Goal: Transaction & Acquisition: Purchase product/service

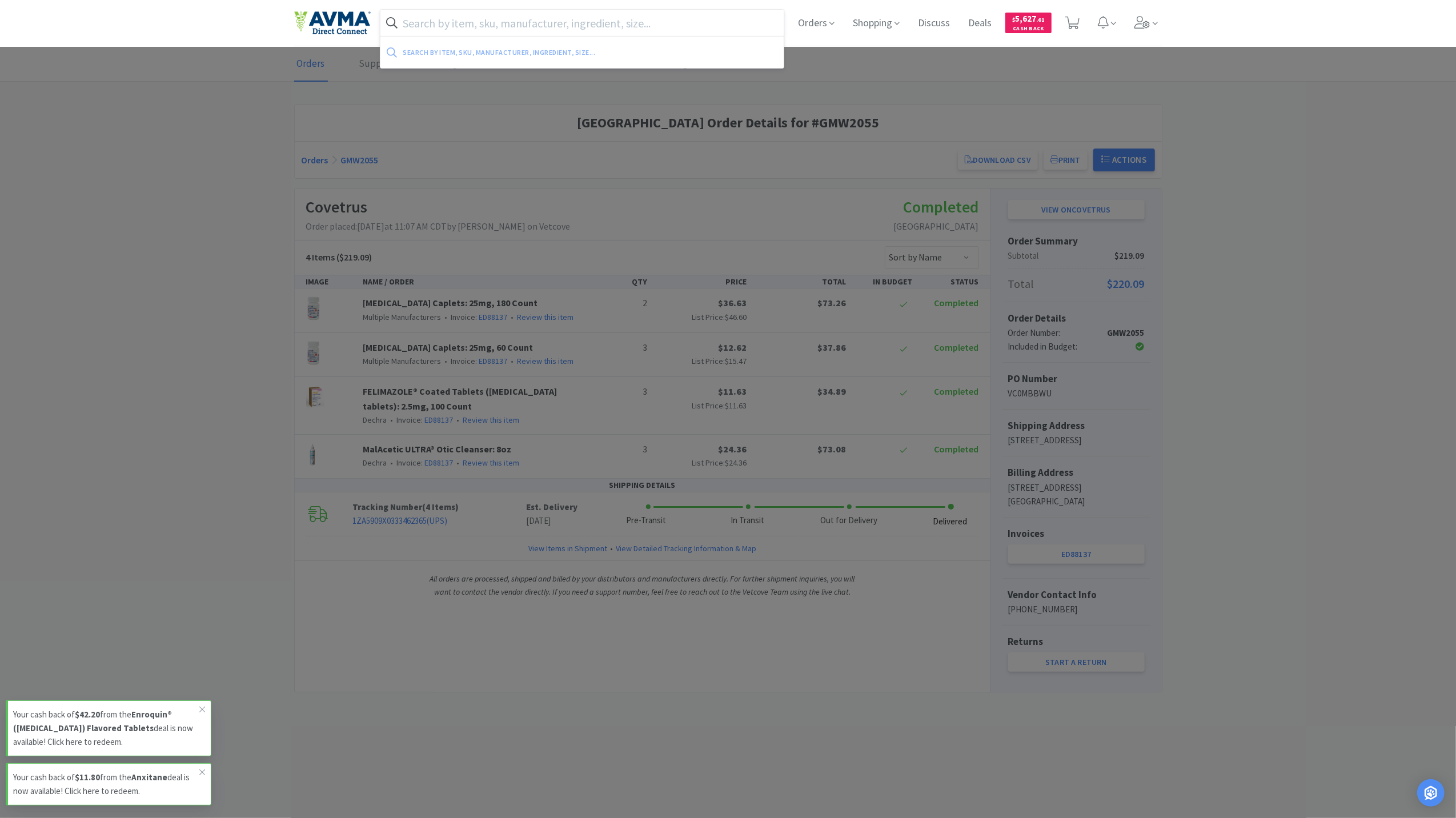
click at [459, 25] on input "text" at bounding box center [582, 23] width 404 height 26
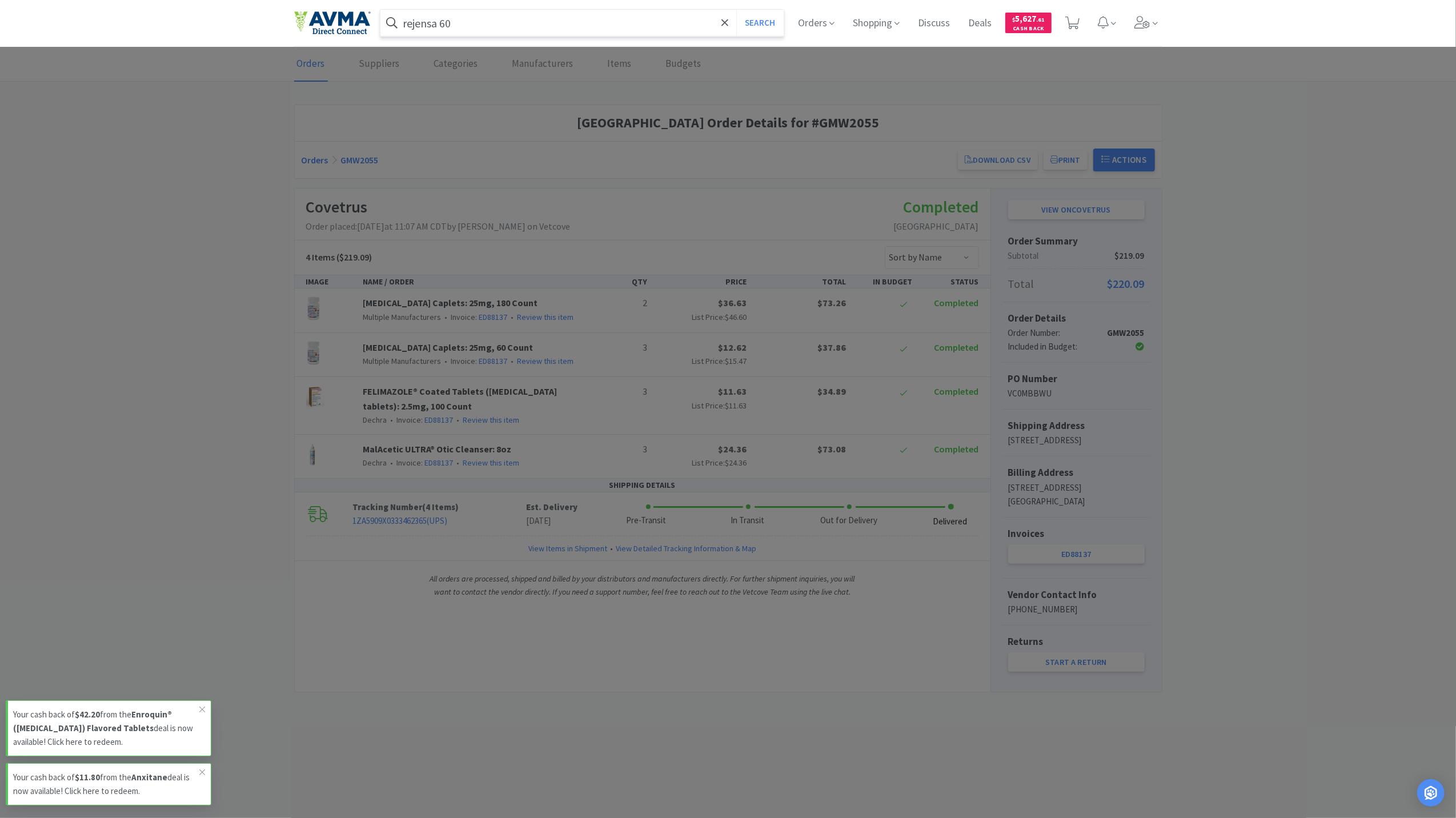
type input "rejensa 60"
click at [736, 10] on button "Search" at bounding box center [760, 23] width 48 height 26
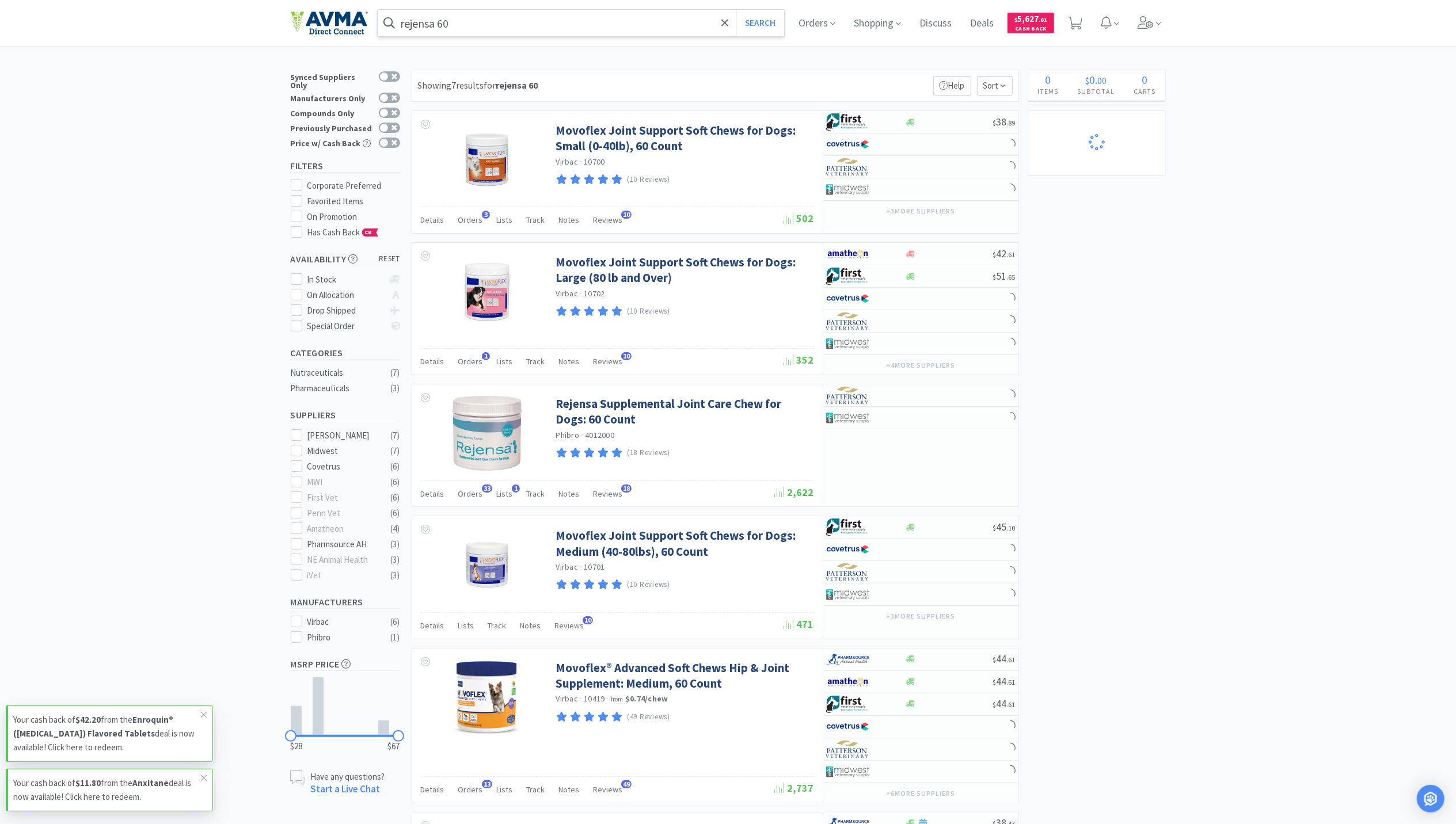
select select "3"
select select "1"
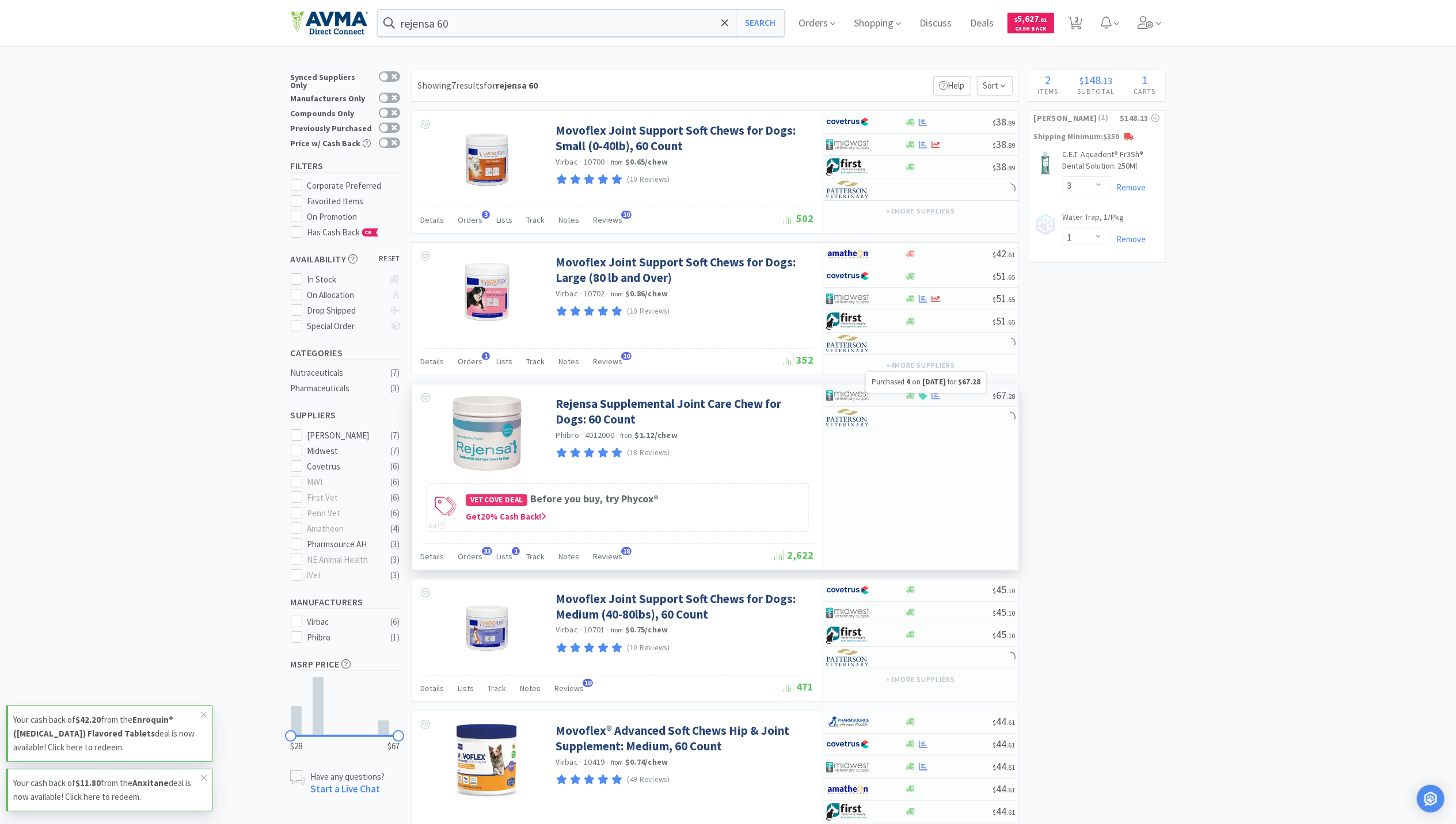
click at [937, 399] on icon at bounding box center [935, 395] width 9 height 7
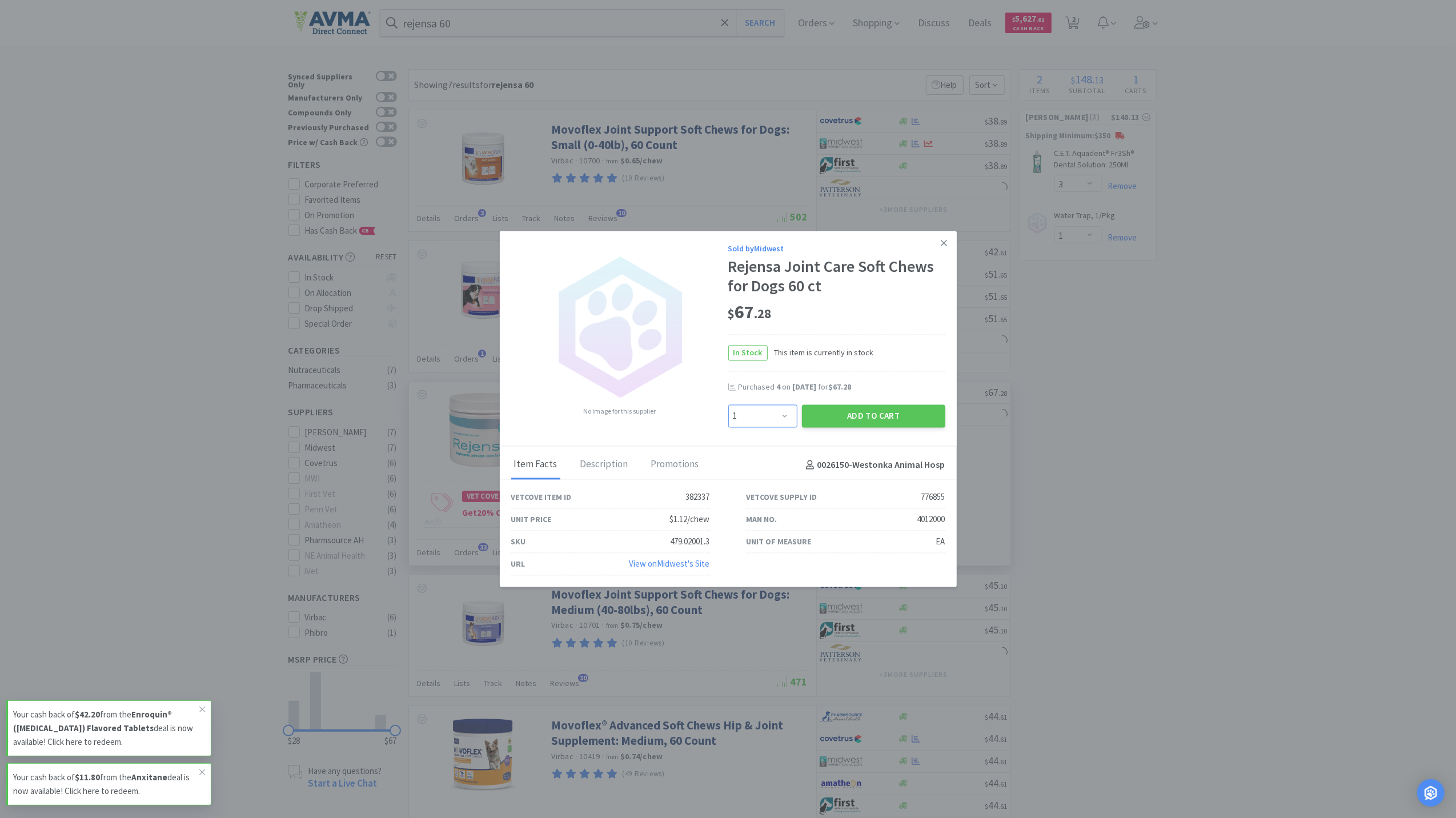
click at [770, 409] on select "Enter Quantity 1 2 3 4 5 6 7 8 9 10 11 12 13 14 15 16 17 18 19 20 Enter Quantity" at bounding box center [763, 415] width 69 height 23
select select "5"
click at [728, 404] on select "Enter Quantity 1 2 3 4 5 6 7 8 9 10 11 12 13 14 15 16 17 18 19 20 Enter Quantity" at bounding box center [763, 415] width 69 height 23
click at [870, 415] on button "Add to Cart" at bounding box center [873, 415] width 143 height 23
select select "5"
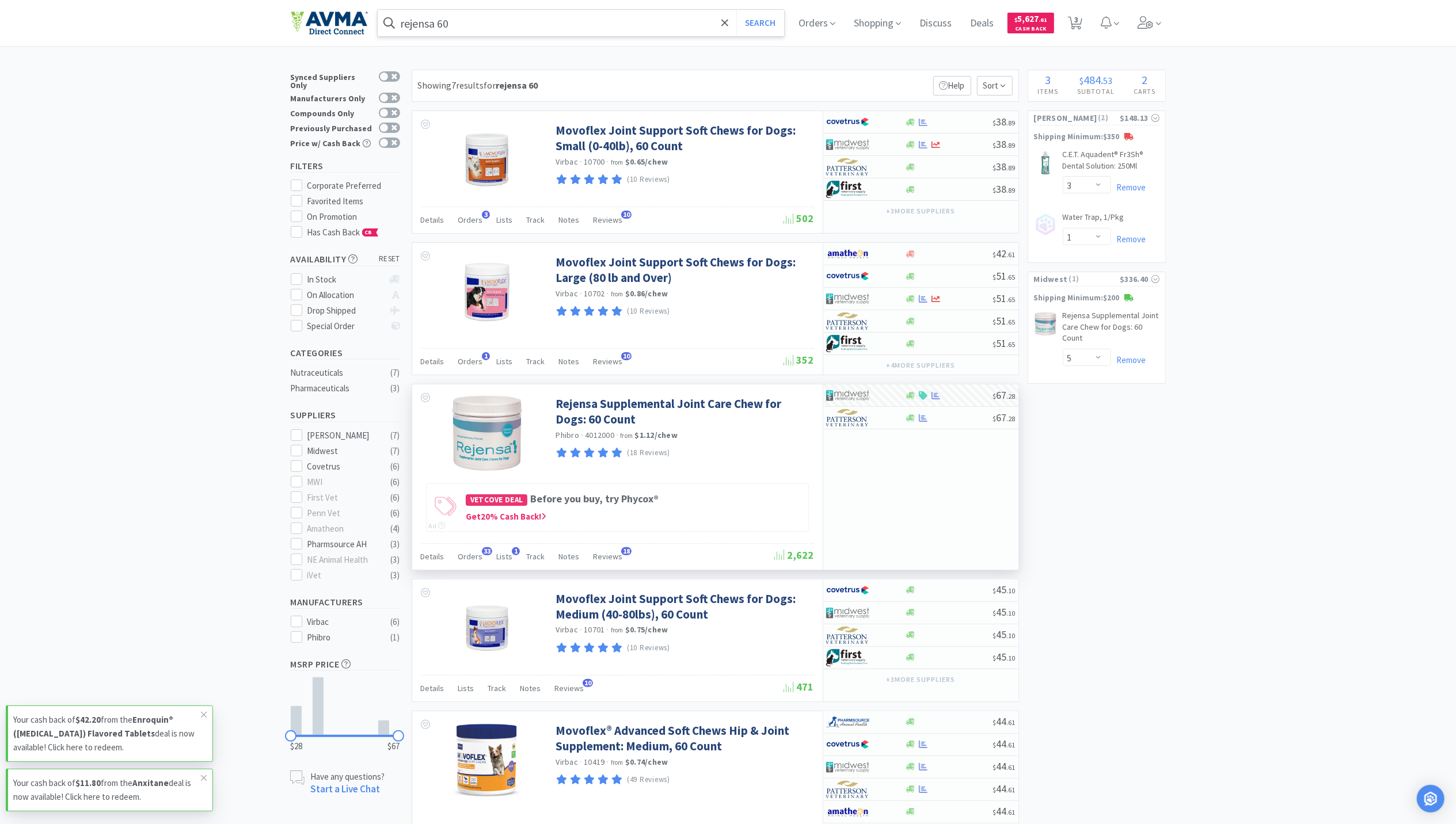
click at [487, 24] on input "rejensa 60" at bounding box center [581, 23] width 407 height 26
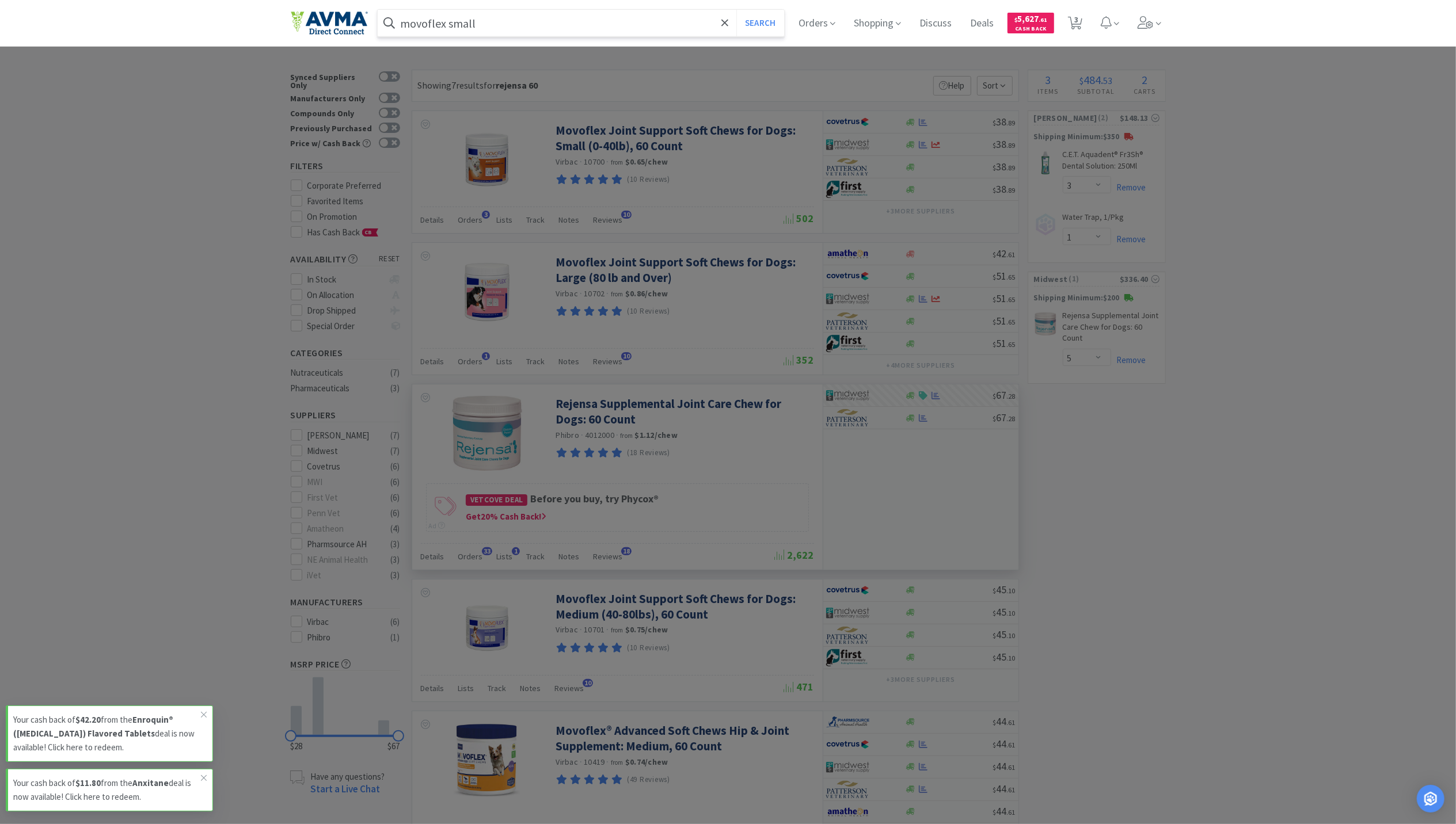
type input "movoflex small"
click at [736, 10] on button "Search" at bounding box center [760, 23] width 48 height 26
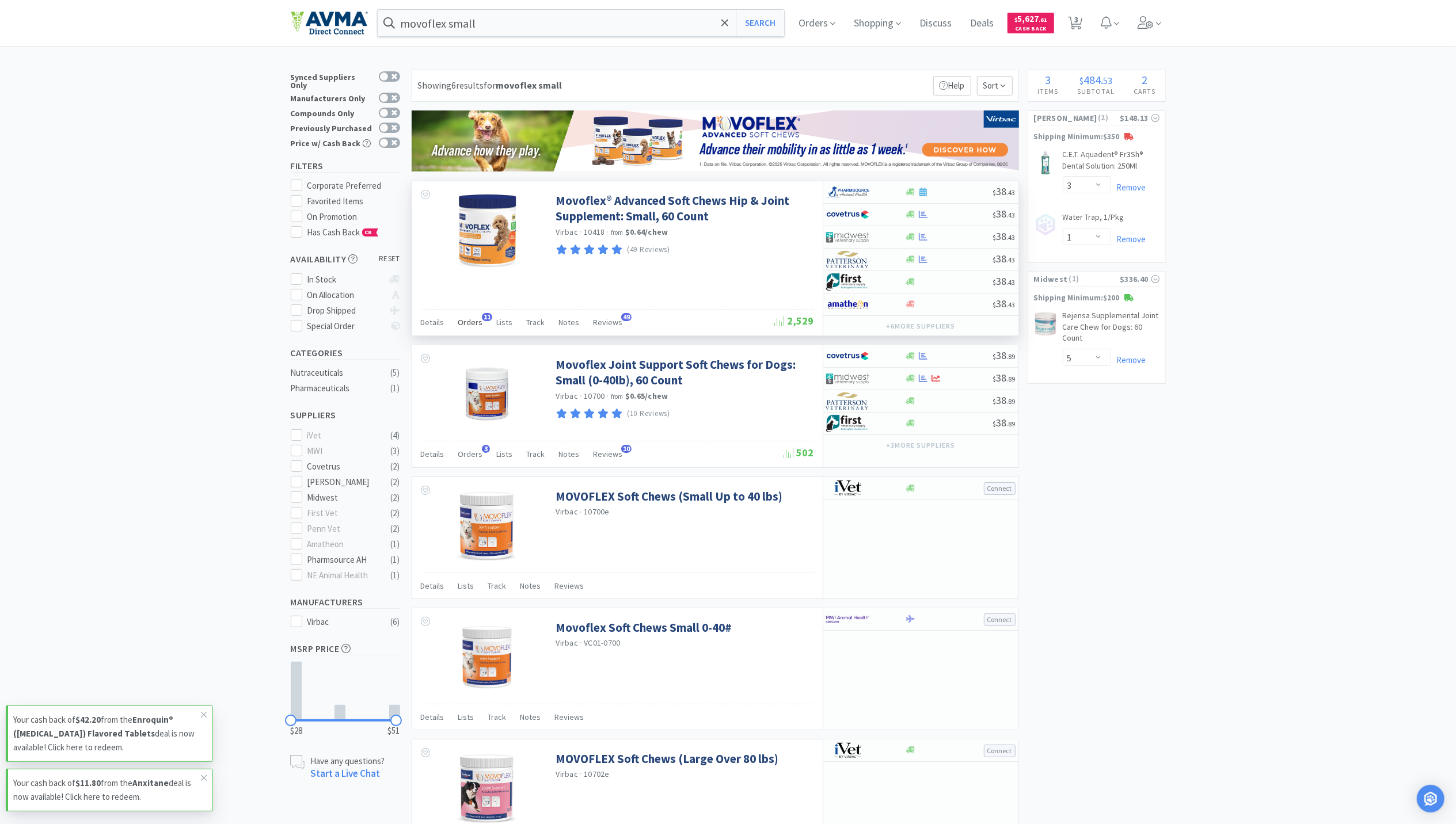
click at [470, 319] on span "Orders" at bounding box center [470, 322] width 25 height 10
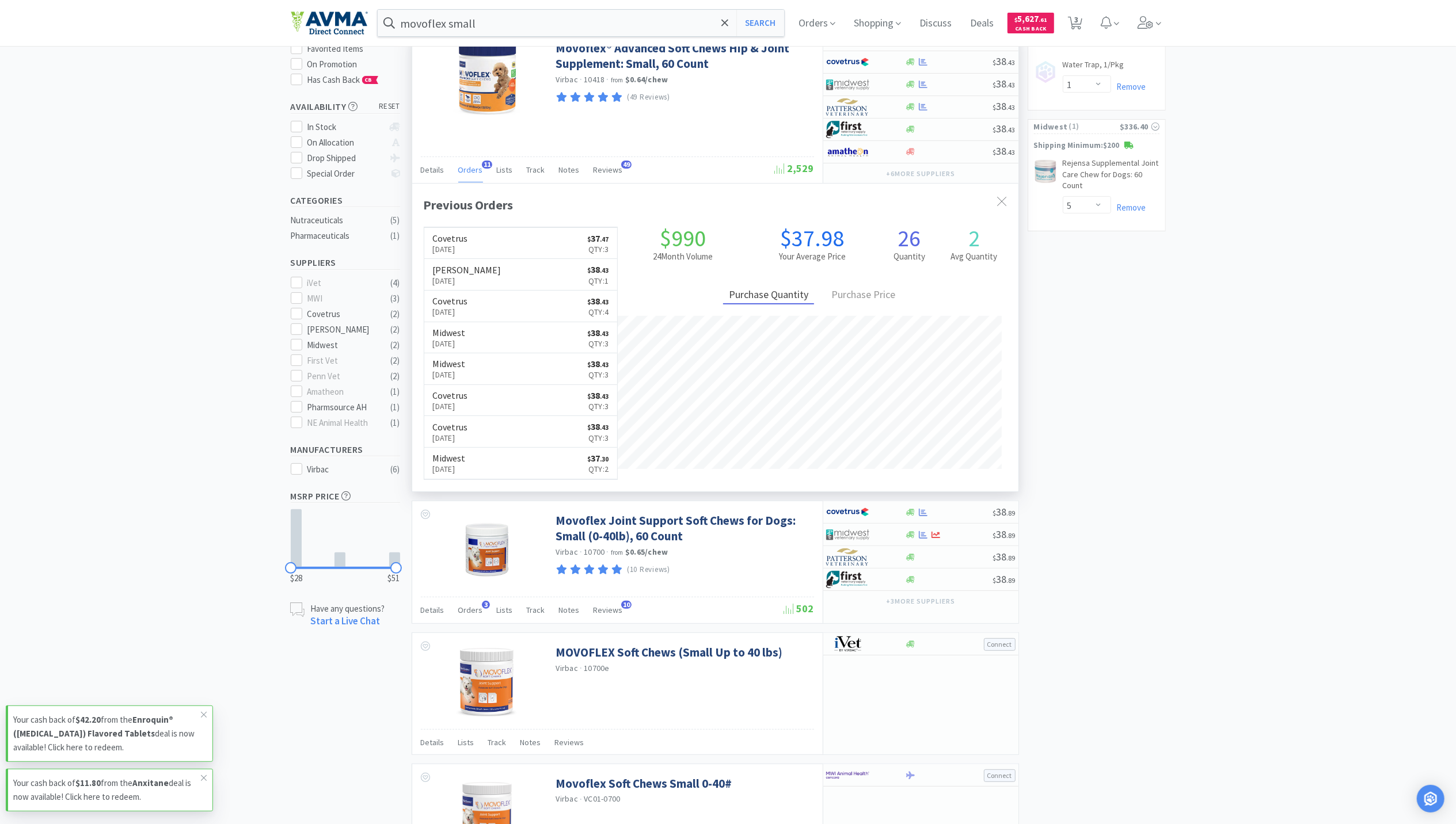
scroll to position [153, 0]
click at [1147, 21] on icon at bounding box center [1145, 22] width 16 height 13
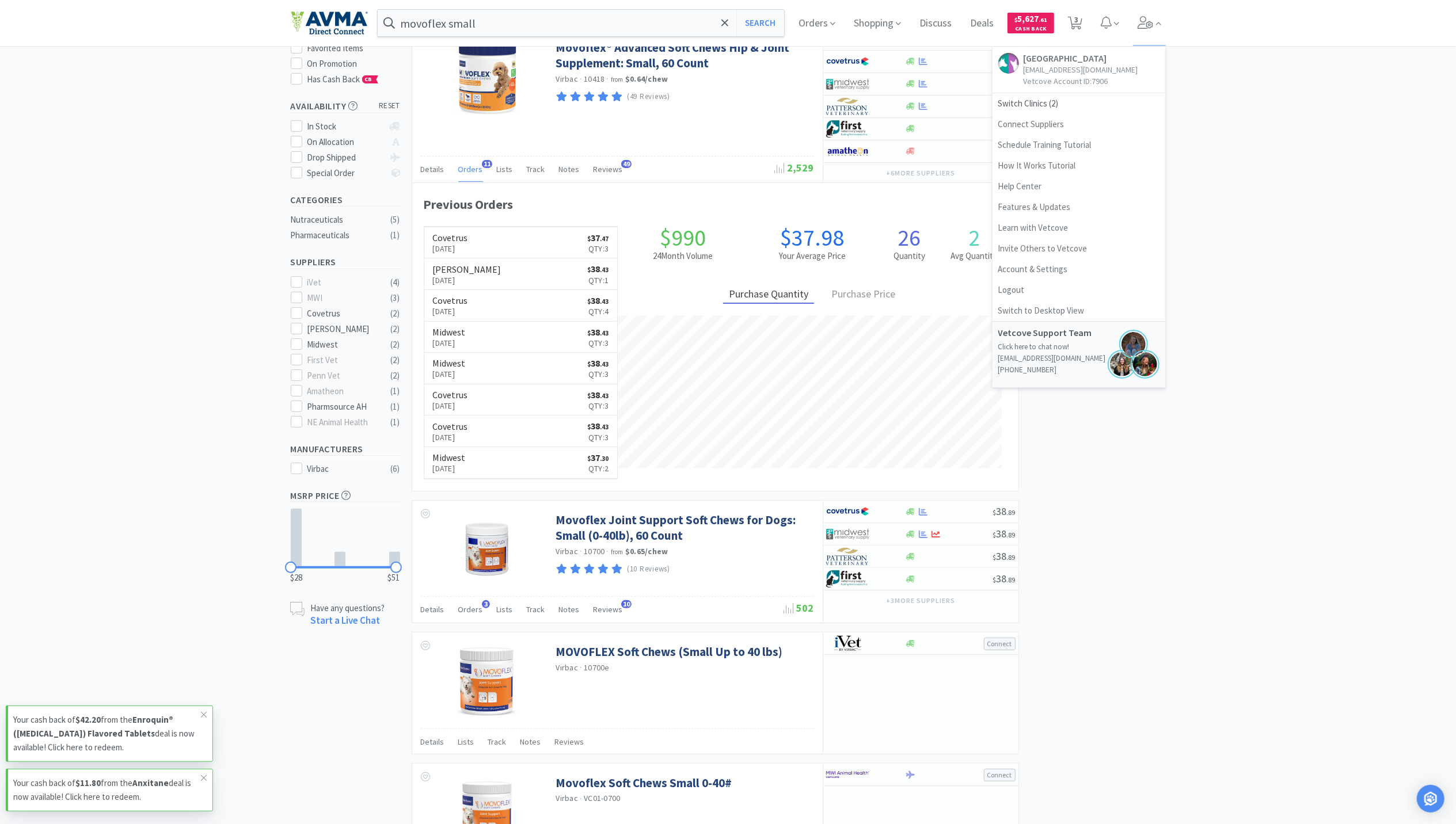
click at [1138, 587] on div "× Filter Results Synced Suppliers Only Manufacturers Only Compounds Only Previo…" at bounding box center [728, 552] width 875 height 1271
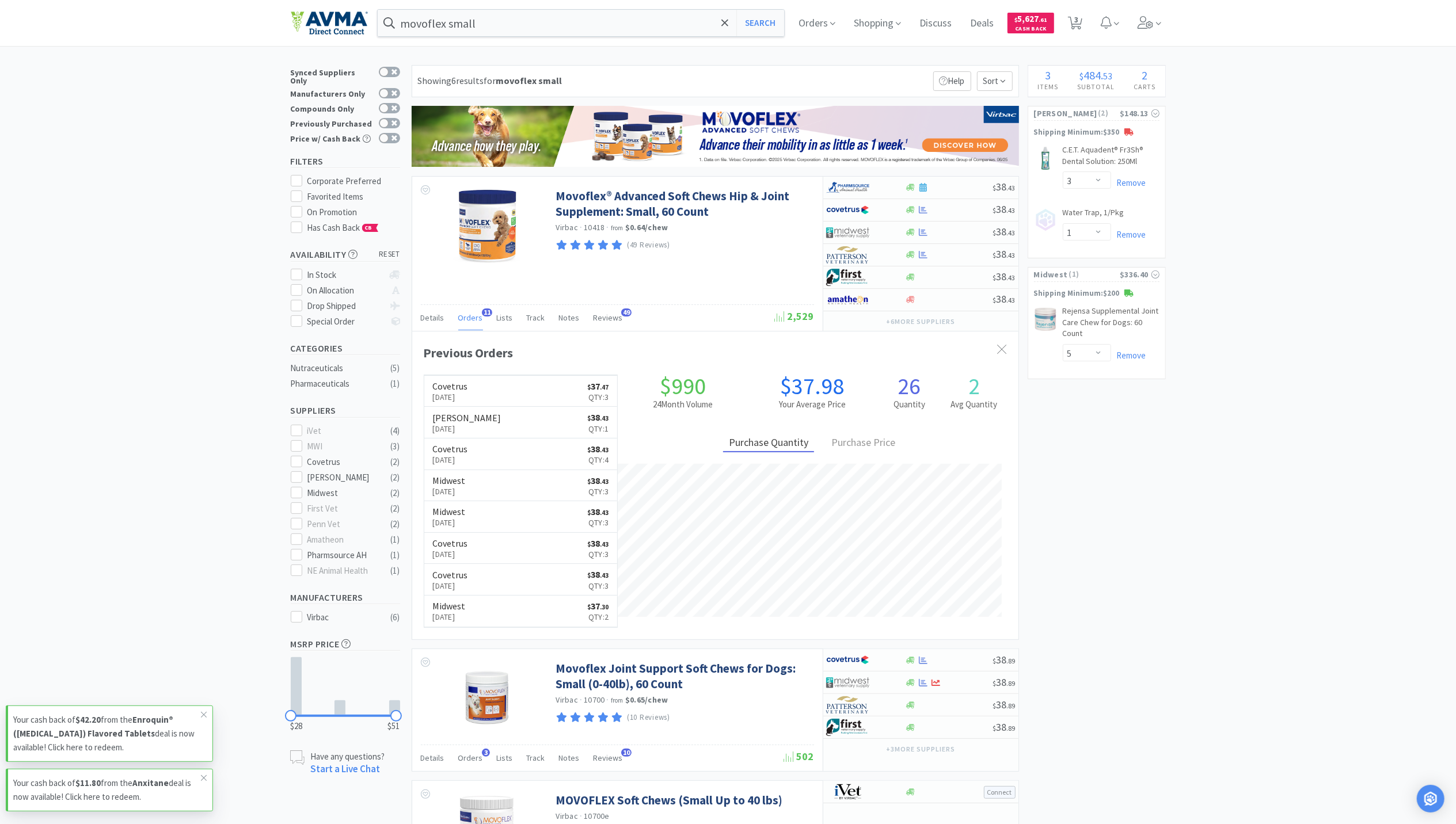
scroll to position [0, 0]
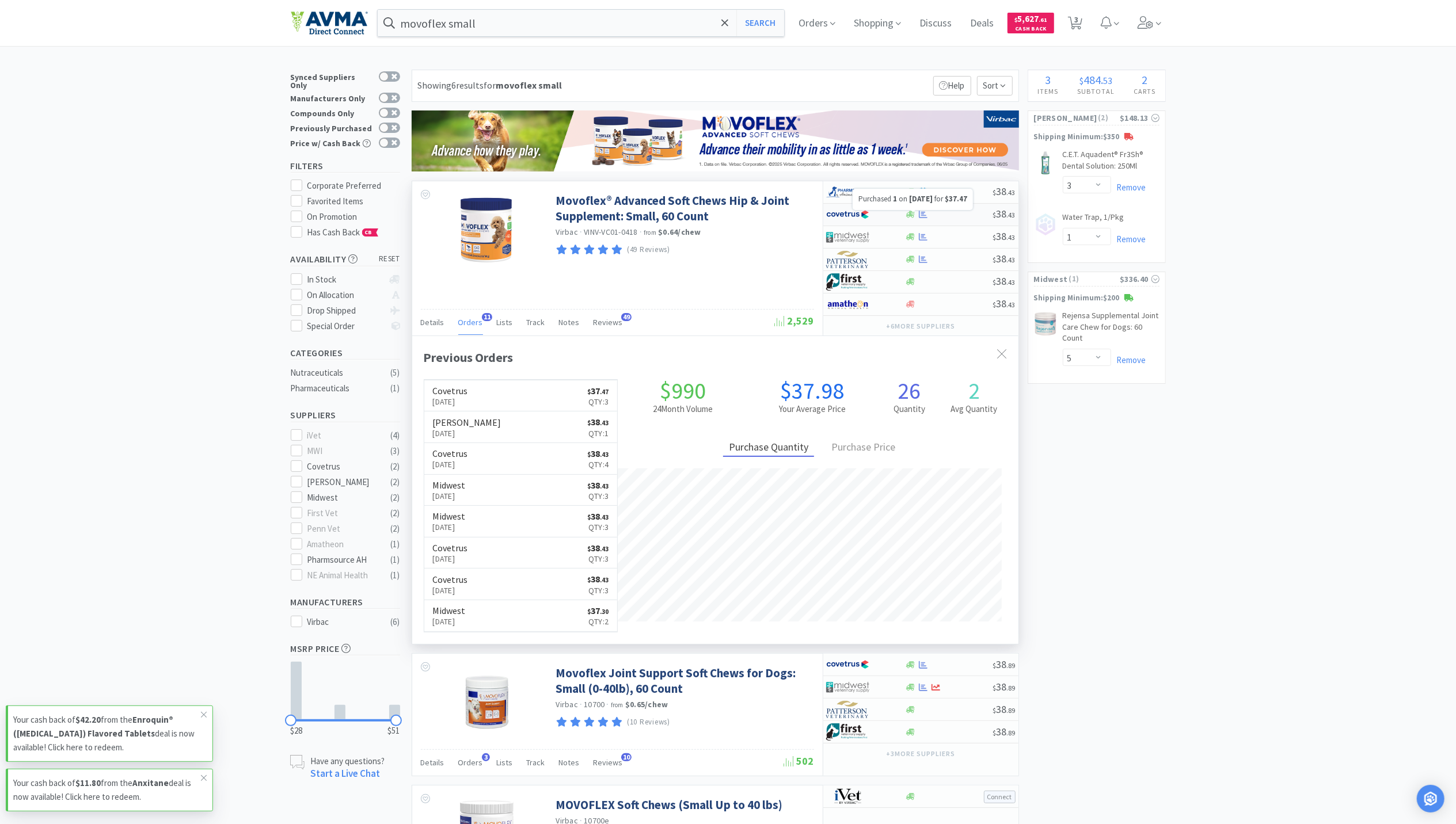
click at [927, 217] on icon at bounding box center [923, 214] width 9 height 9
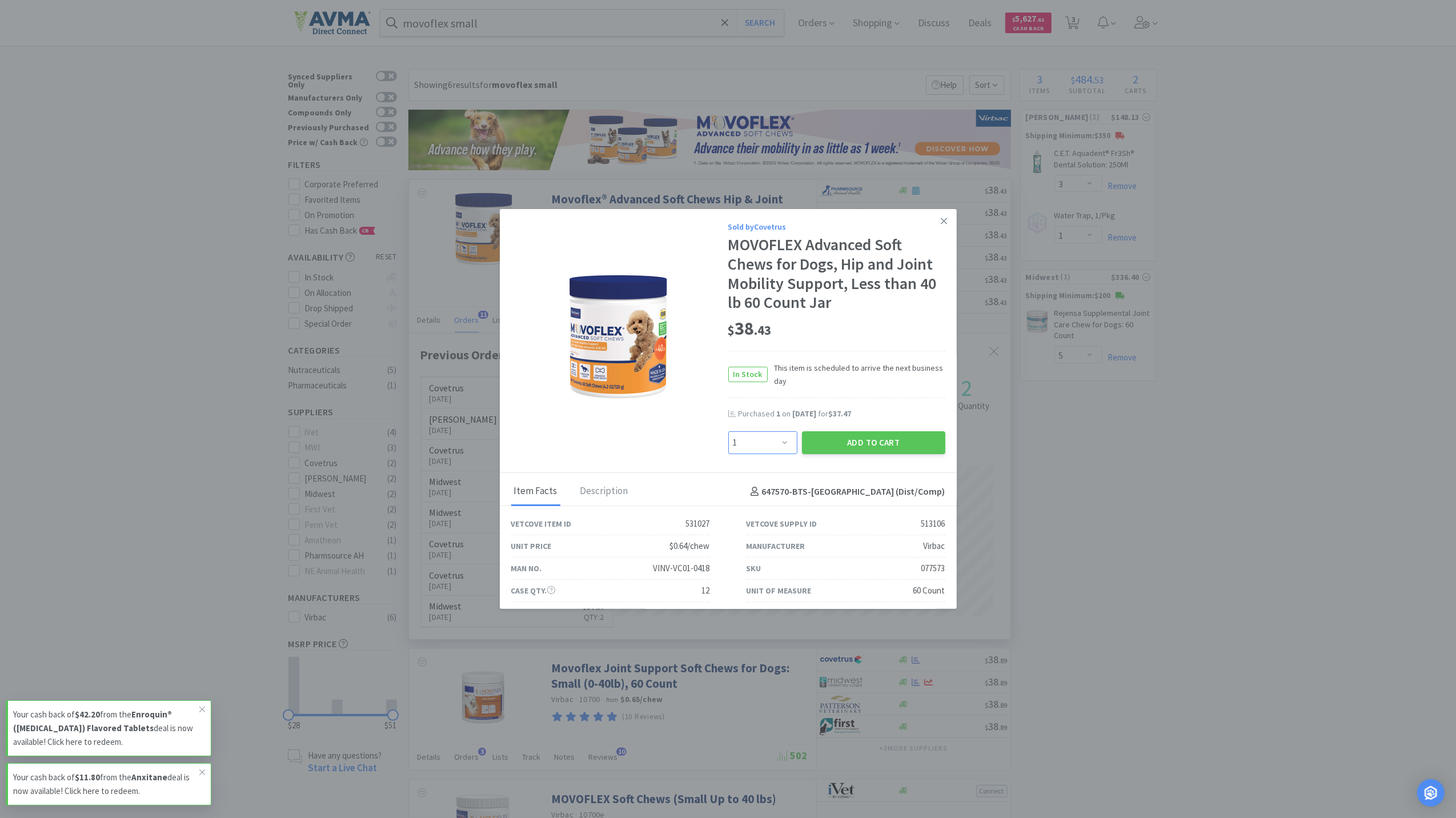
click at [773, 437] on select "Enter Quantity 1 2 3 4 5 6 7 8 9 10 11 12 13 14 15 16 17 18 19 20 Enter Quantity" at bounding box center [763, 443] width 69 height 23
select select "3"
click at [728, 432] on select "Enter Quantity 1 2 3 4 5 6 7 8 9 10 11 12 13 14 15 16 17 18 19 20 Enter Quantity" at bounding box center [763, 443] width 69 height 23
click at [882, 444] on button "Add to Cart" at bounding box center [873, 443] width 143 height 23
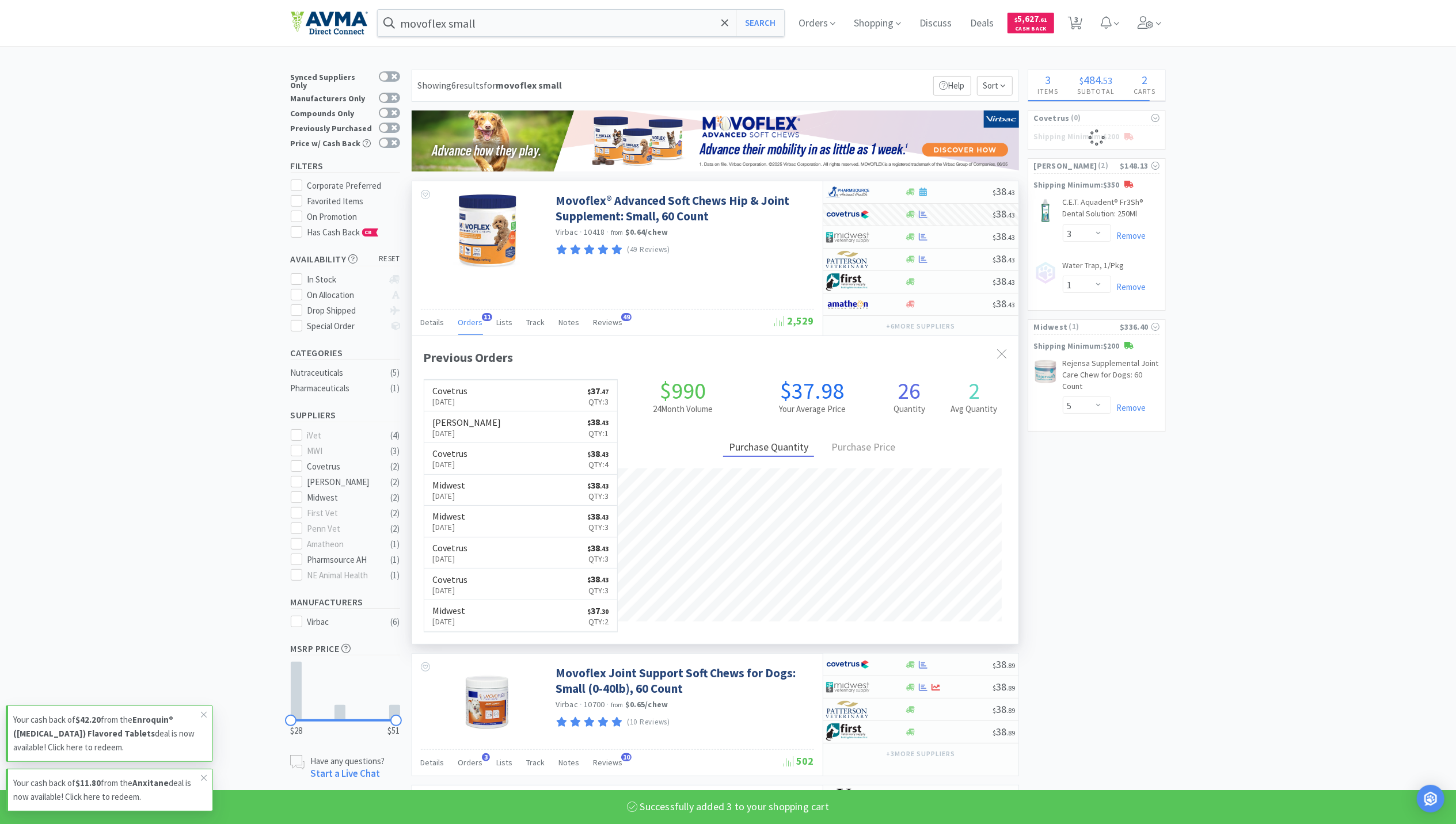
select select "3"
